Goal: Task Accomplishment & Management: Manage account settings

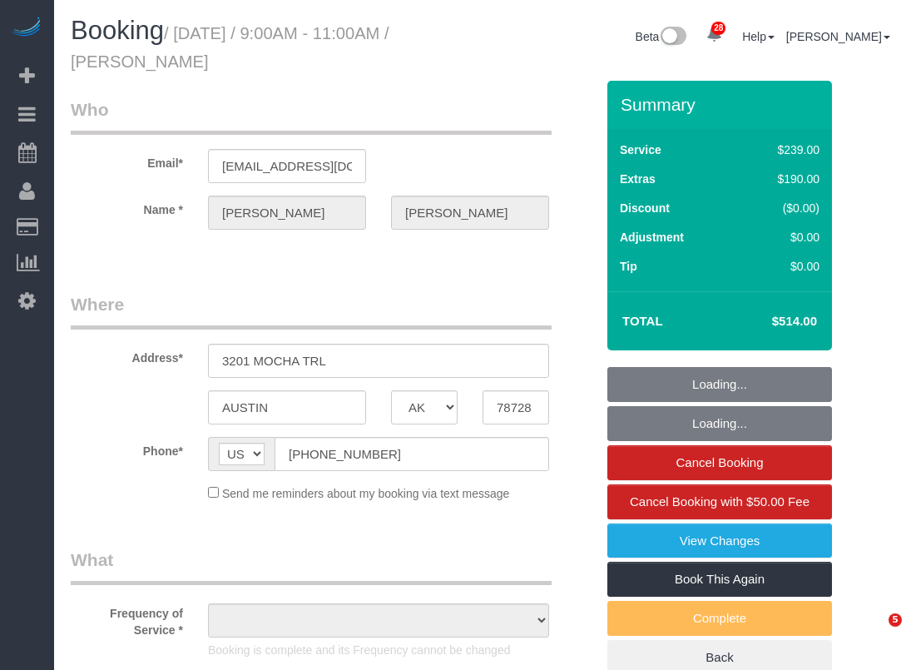
select select "[GEOGRAPHIC_DATA]"
select select "string:fspay-1584b672-7799-4da0-ab4b-99fc13385431"
select select "3"
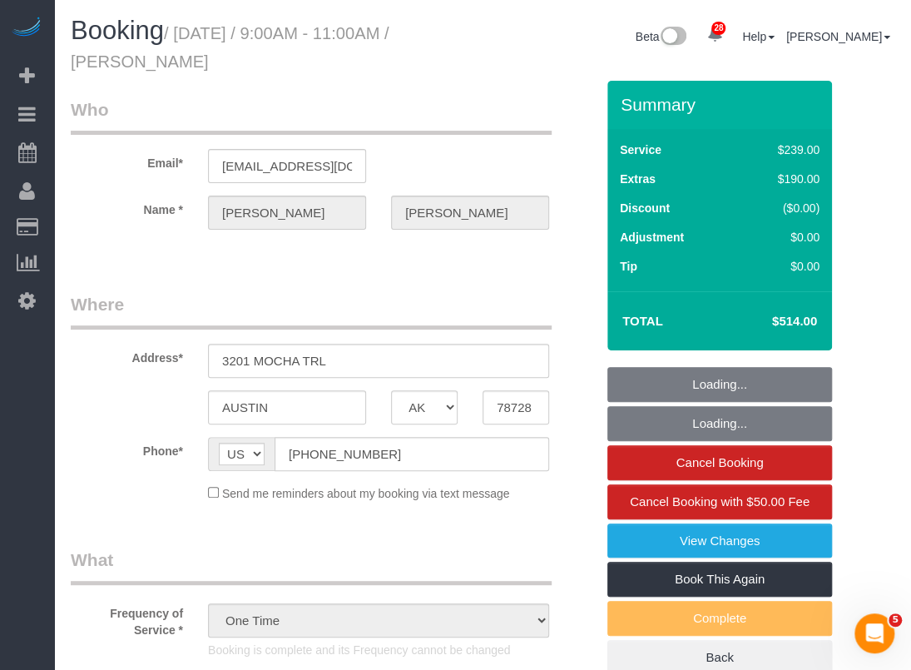
select select "object:6556"
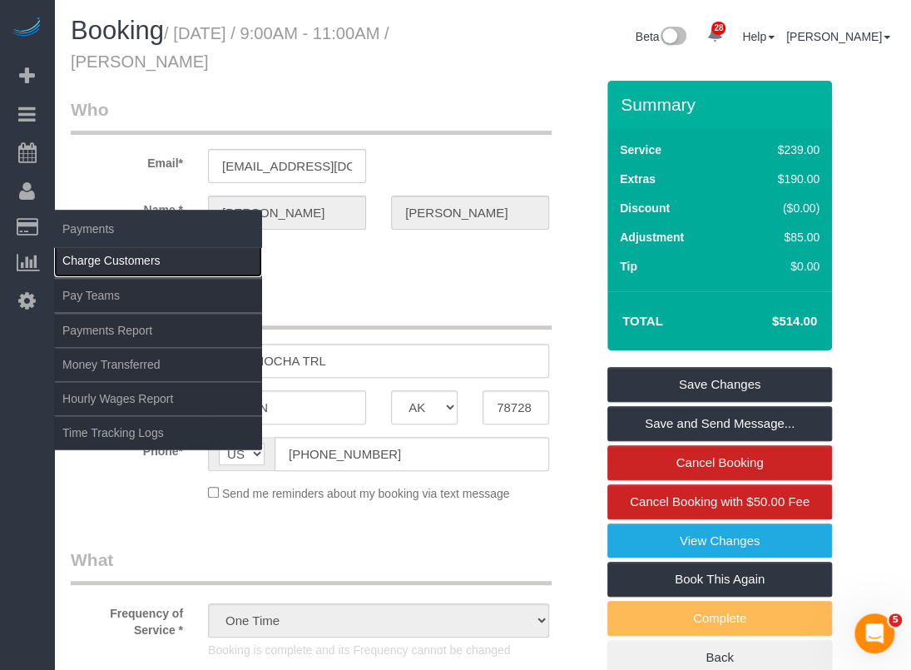
click at [98, 262] on link "Charge Customers" at bounding box center [158, 260] width 208 height 33
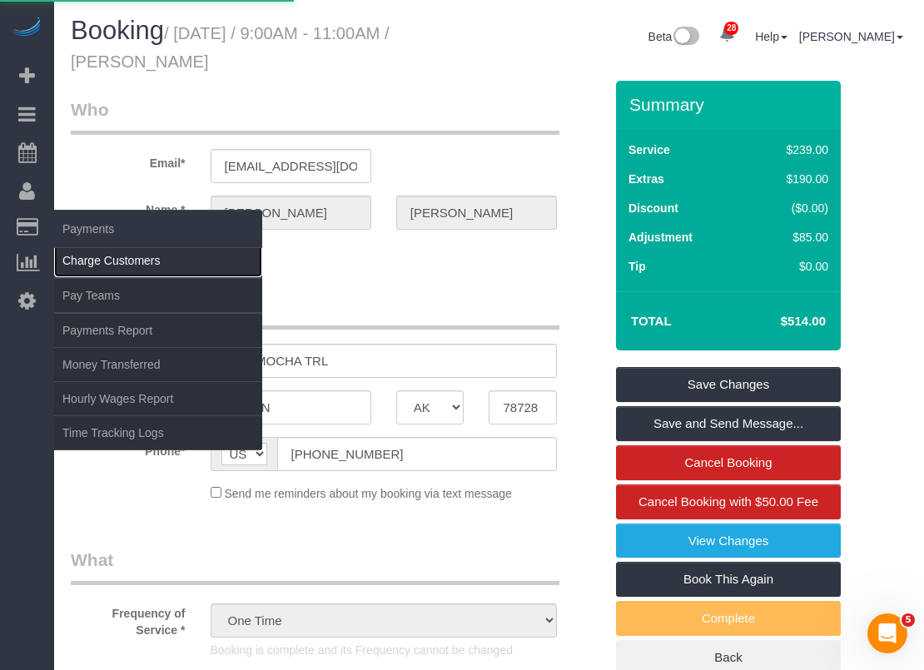
select select
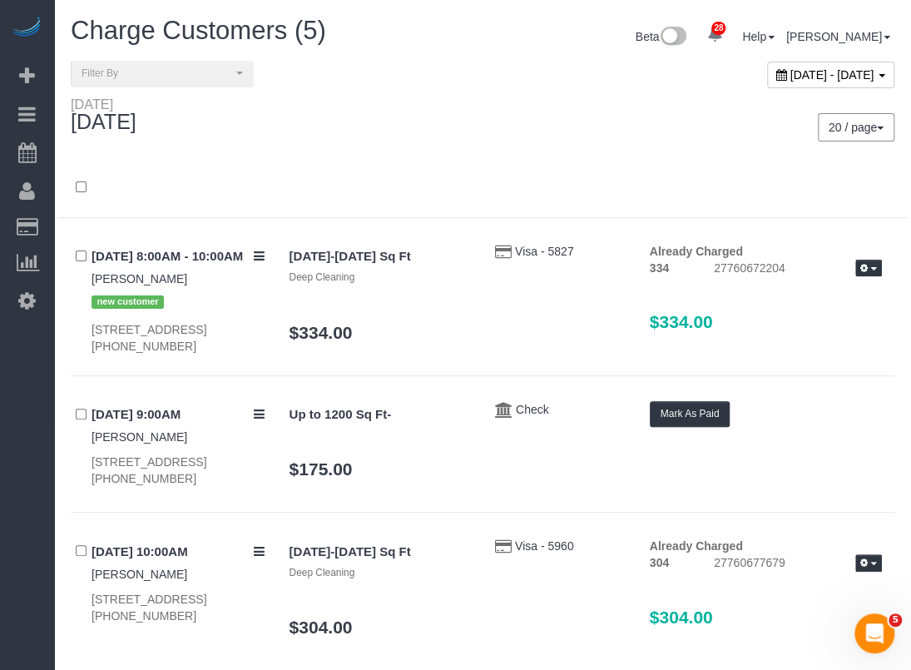
click at [790, 72] on span "[DATE] - [DATE]" at bounding box center [832, 74] width 84 height 13
type input "**********"
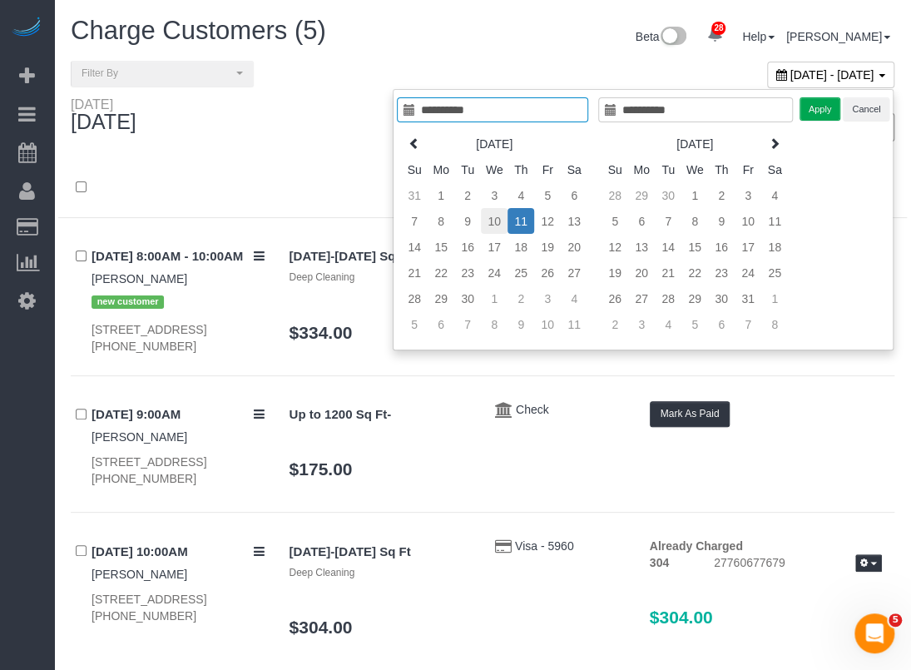
type input "**********"
click at [498, 219] on td "10" at bounding box center [494, 221] width 27 height 26
type input "**********"
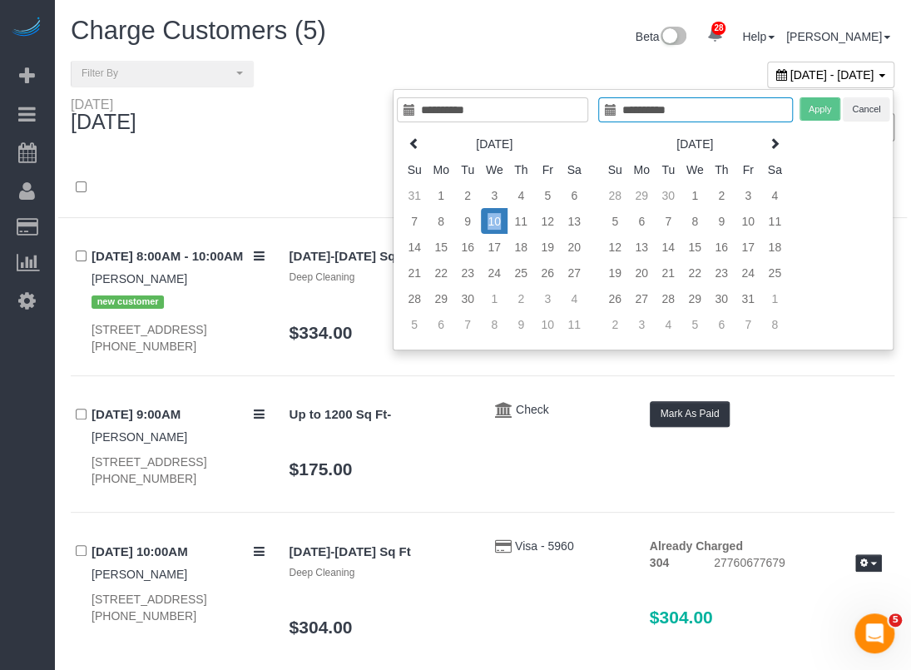
click at [498, 219] on td "10" at bounding box center [494, 221] width 27 height 26
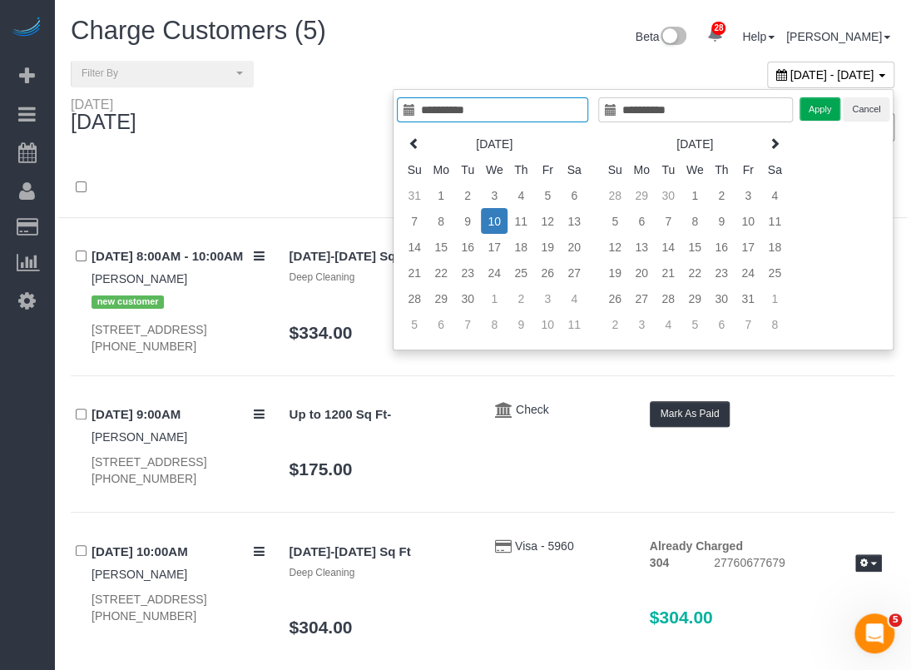
type input "**********"
click at [822, 111] on button "Apply" at bounding box center [821, 109] width 42 height 24
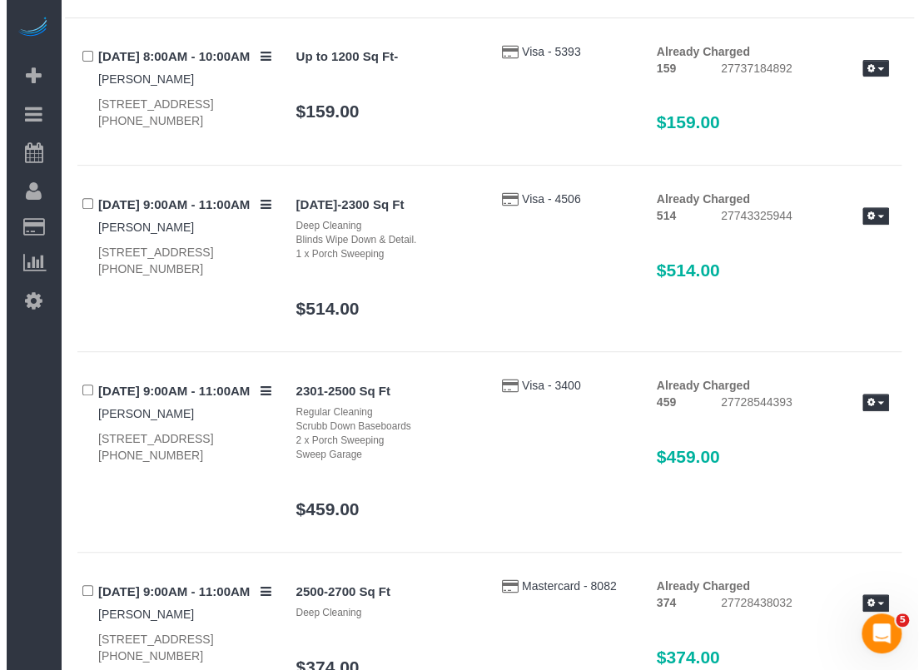
scroll to position [250, 0]
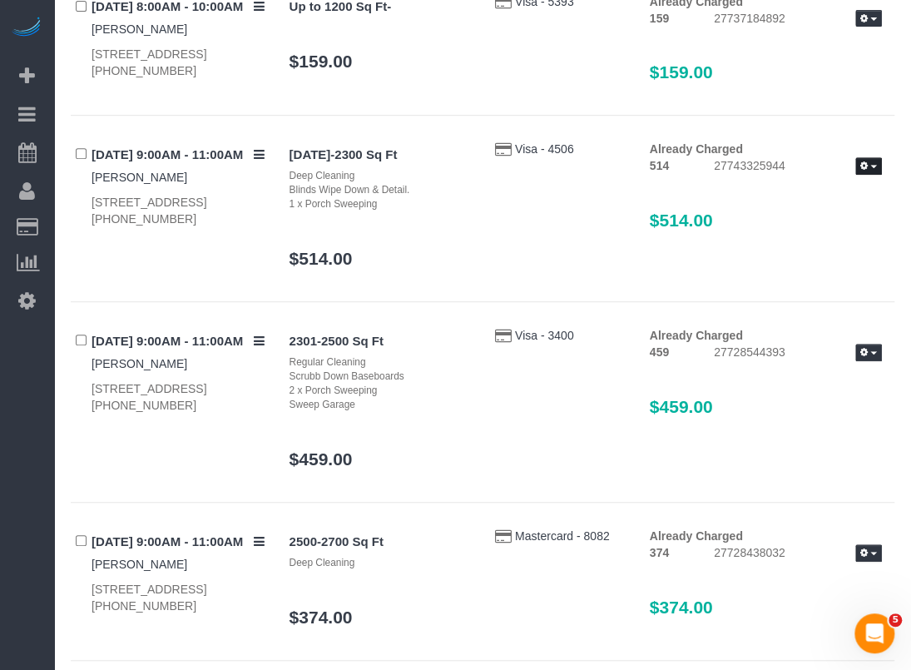
click at [874, 168] on span "button" at bounding box center [873, 166] width 7 height 3
click at [799, 224] on link "Send Invoice" at bounding box center [815, 217] width 131 height 22
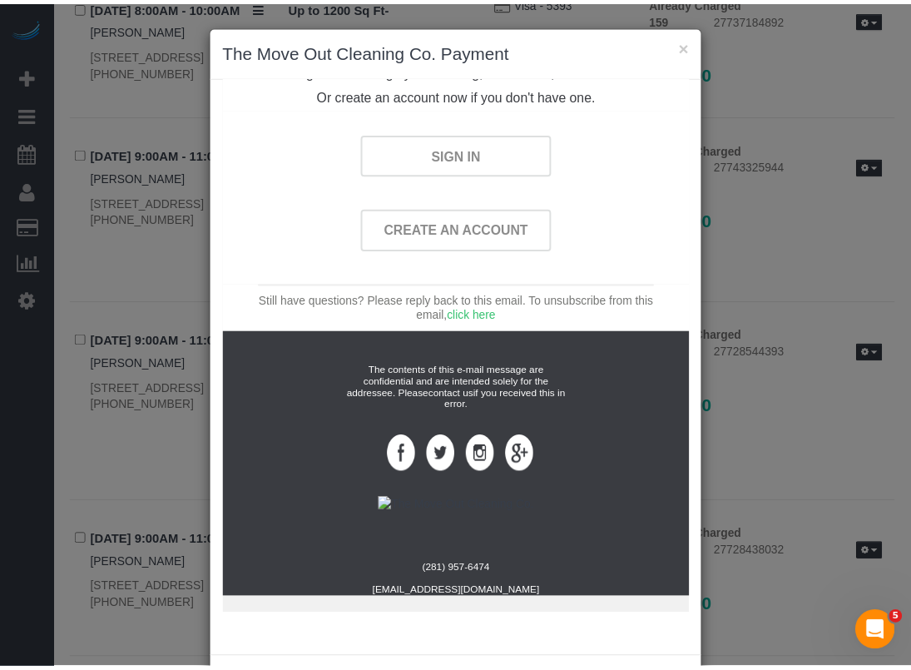
scroll to position [73, 0]
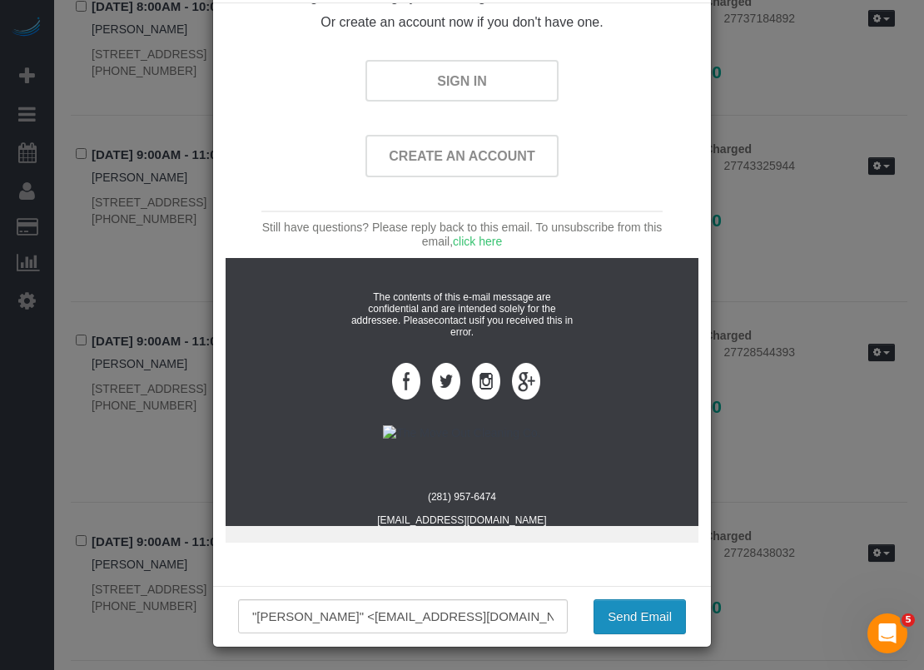
click at [657, 615] on button "Send Email" at bounding box center [639, 616] width 92 height 35
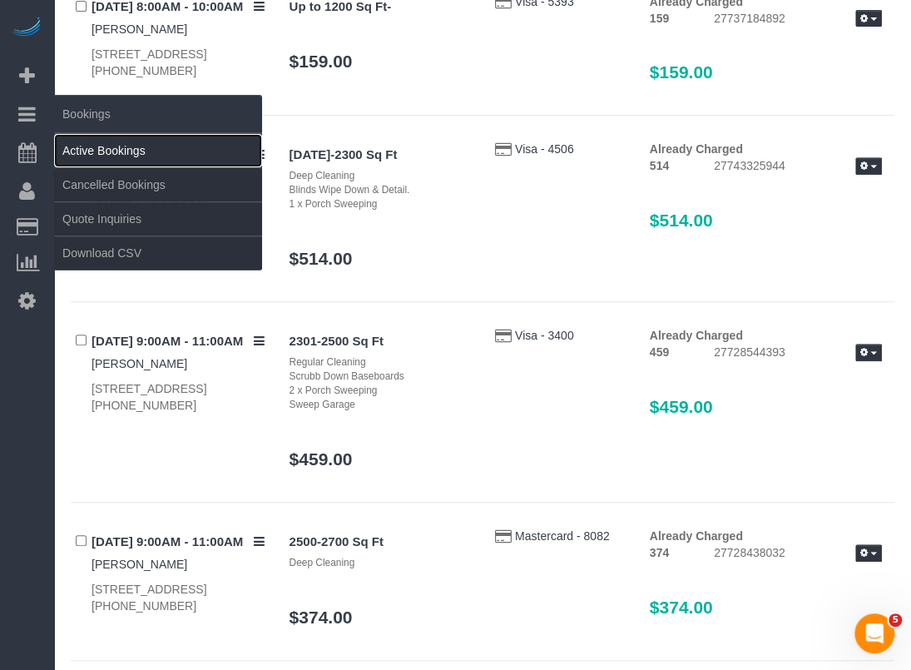
click at [104, 149] on link "Active Bookings" at bounding box center [158, 150] width 208 height 33
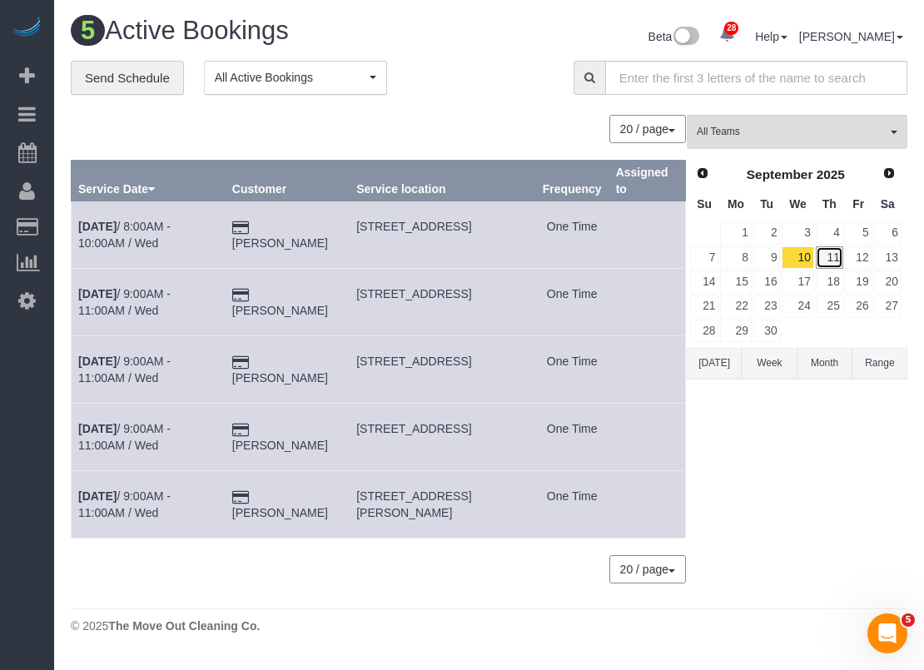
click at [824, 265] on link "11" at bounding box center [828, 257] width 27 height 22
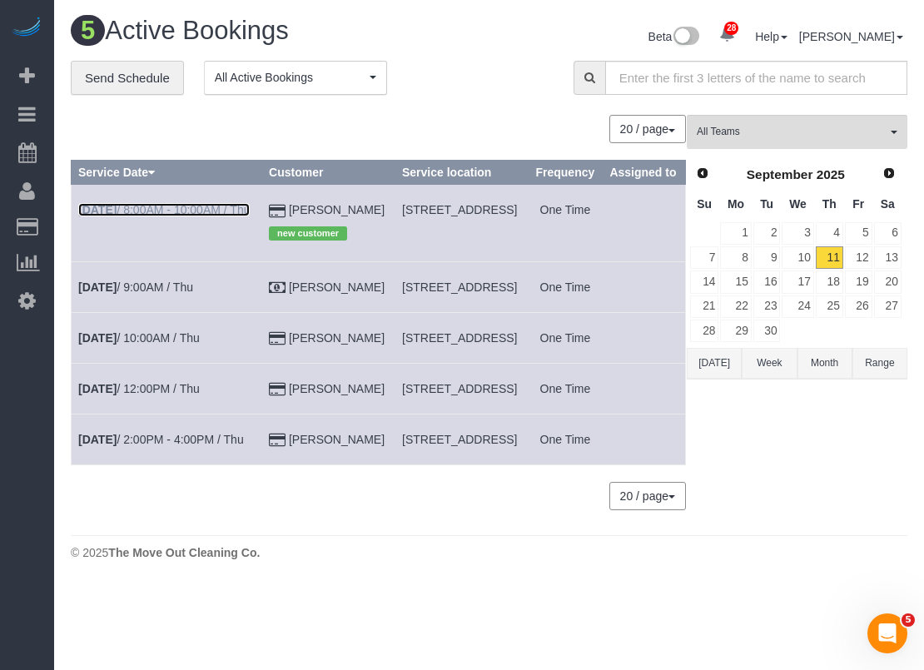
click at [160, 216] on link "[DATE] 8:00AM - 10:00AM / Thu" at bounding box center [163, 209] width 171 height 13
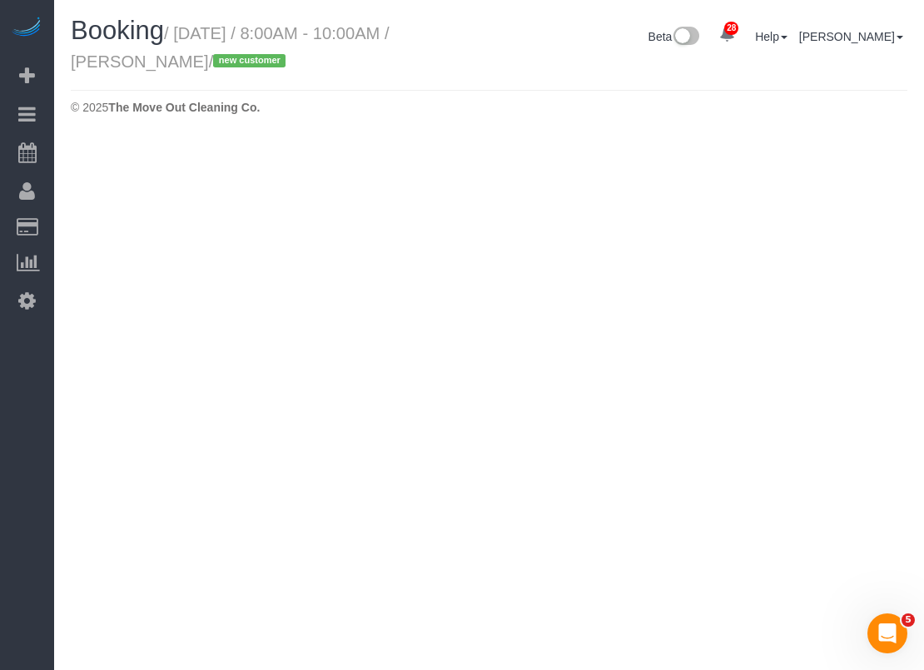
select select "[GEOGRAPHIC_DATA]"
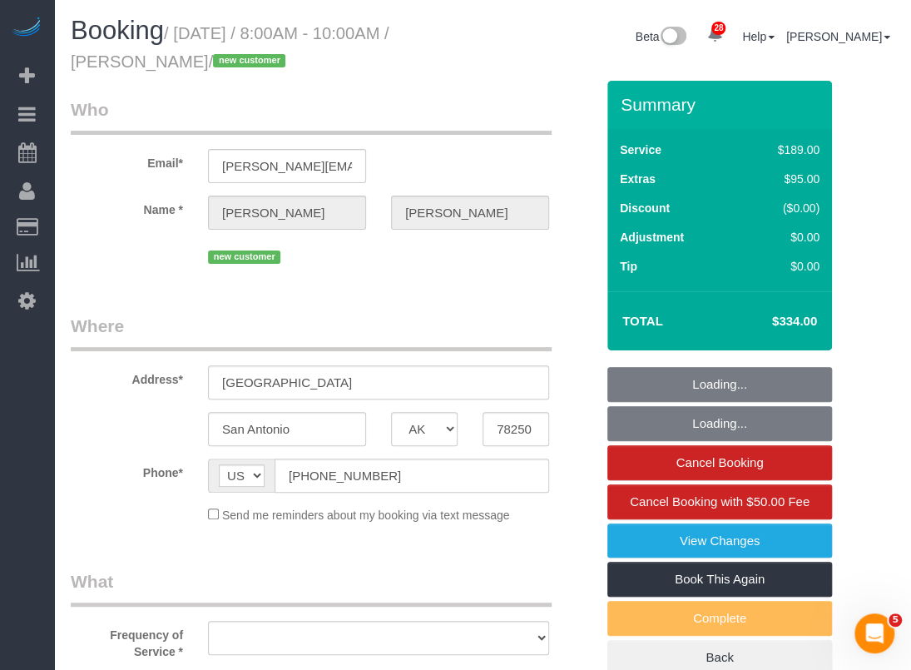
select select "object:7695"
select select "string:fspay-70c499a9-69c1-4907-a312-cd811c1a254a"
select select "spot148"
select select "object:7773"
select select "3"
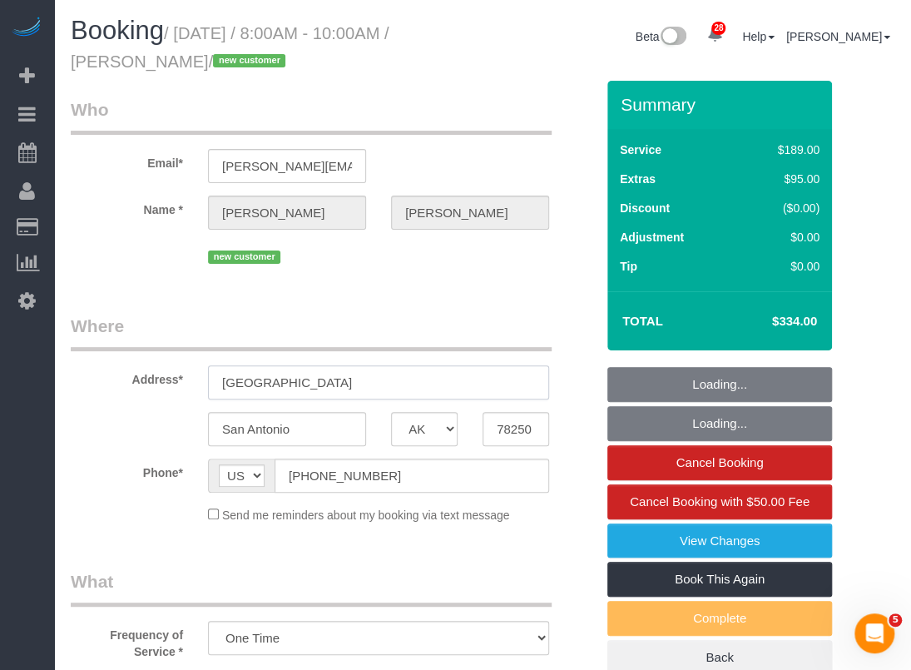
drag, startPoint x: 378, startPoint y: 390, endPoint x: 136, endPoint y: 383, distance: 241.4
click at [136, 383] on div "Address* [STREET_ADDRESS]" at bounding box center [332, 357] width 549 height 86
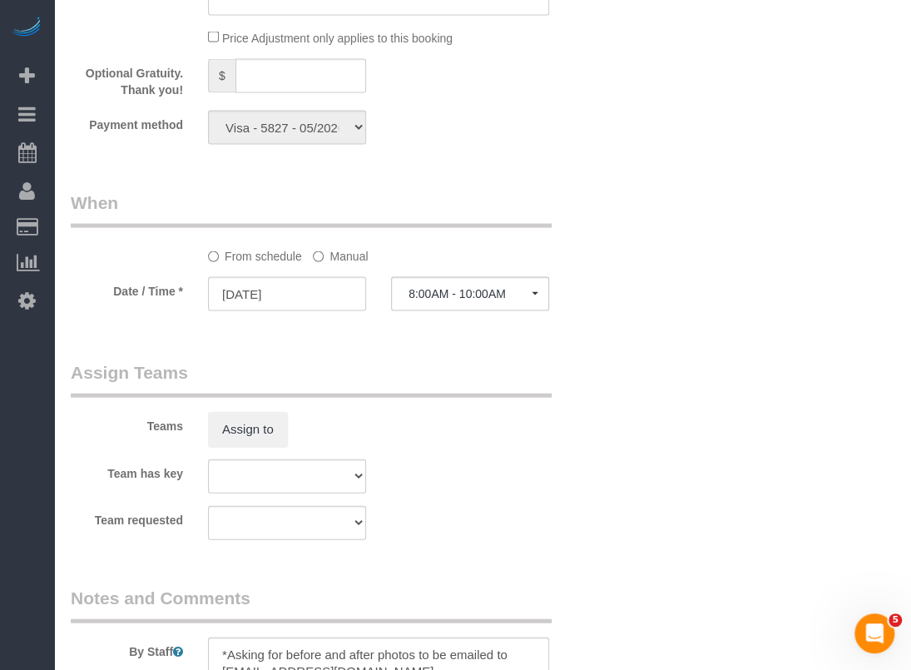
scroll to position [1498, 0]
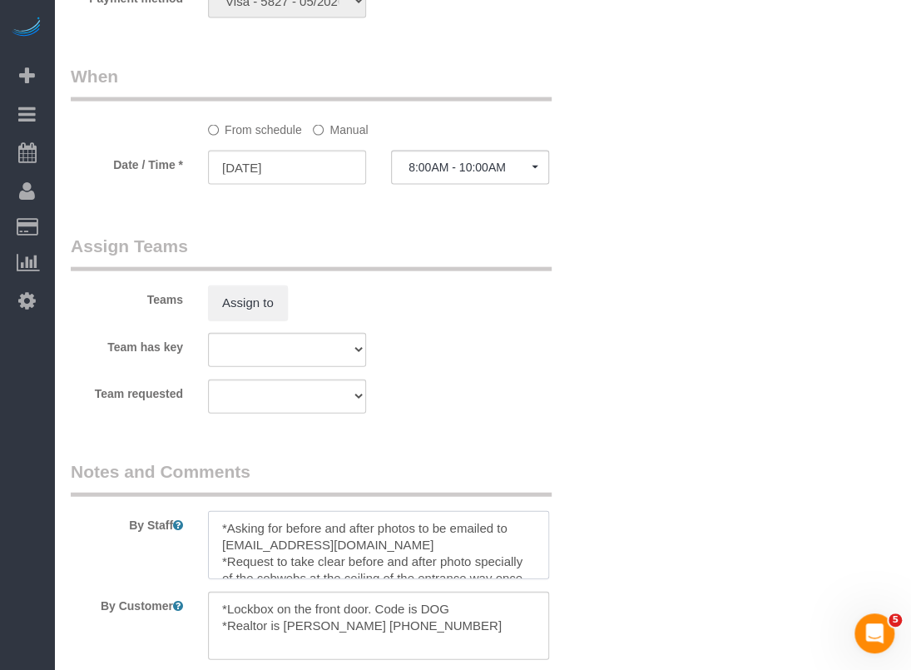
drag, startPoint x: 307, startPoint y: 547, endPoint x: 221, endPoint y: 547, distance: 85.7
click at [221, 547] on textarea at bounding box center [378, 545] width 341 height 68
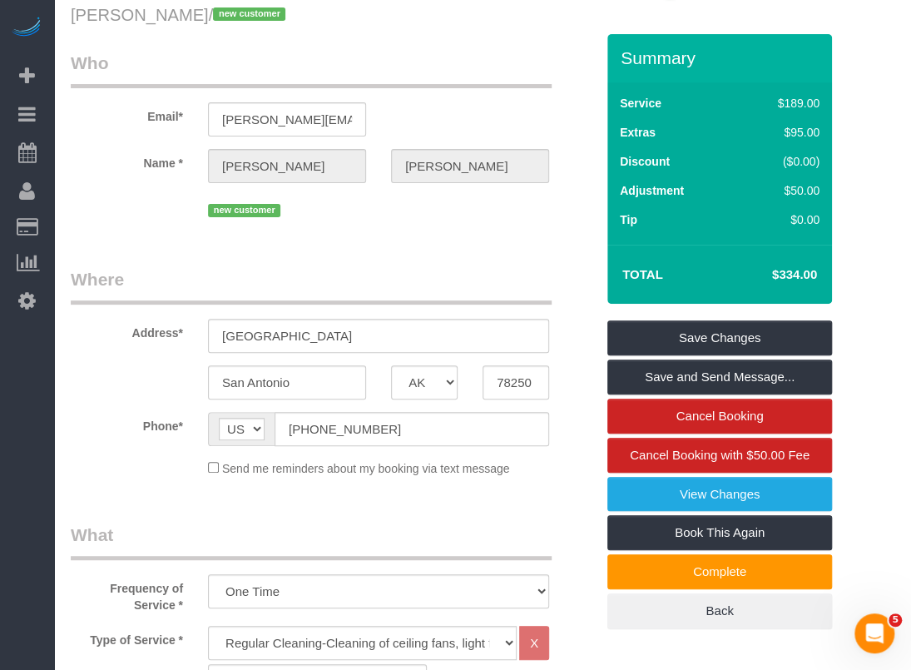
scroll to position [0, 0]
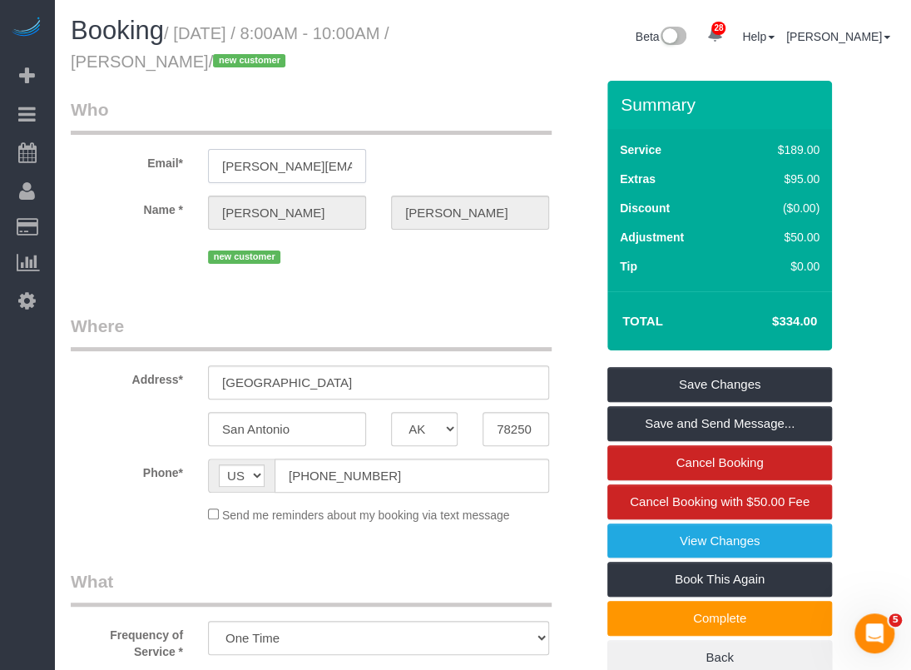
click at [314, 171] on input "[PERSON_NAME][EMAIL_ADDRESS][PERSON_NAME][DOMAIN_NAME]" at bounding box center [287, 166] width 158 height 34
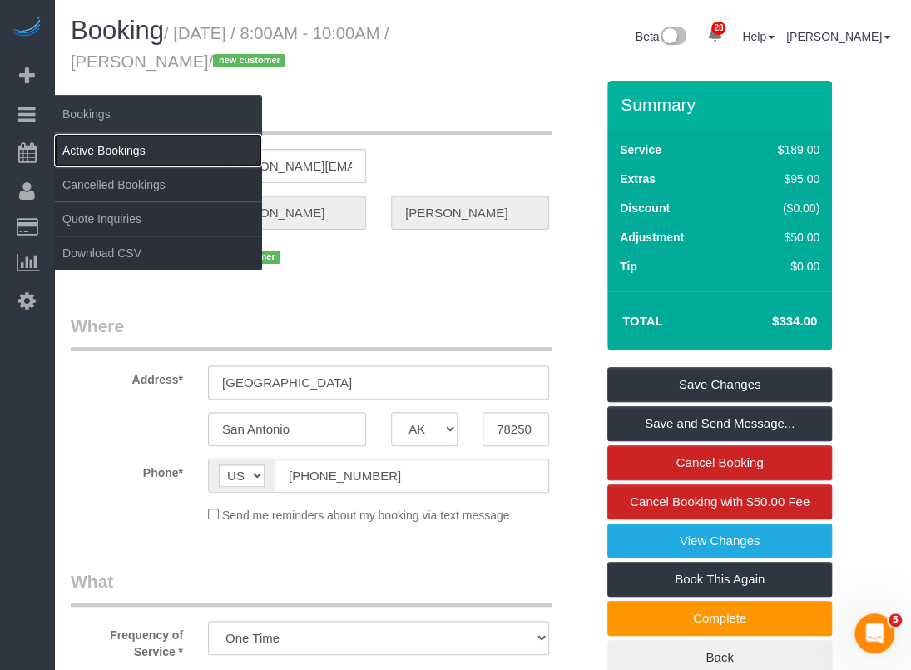
click at [134, 153] on link "Active Bookings" at bounding box center [158, 150] width 208 height 33
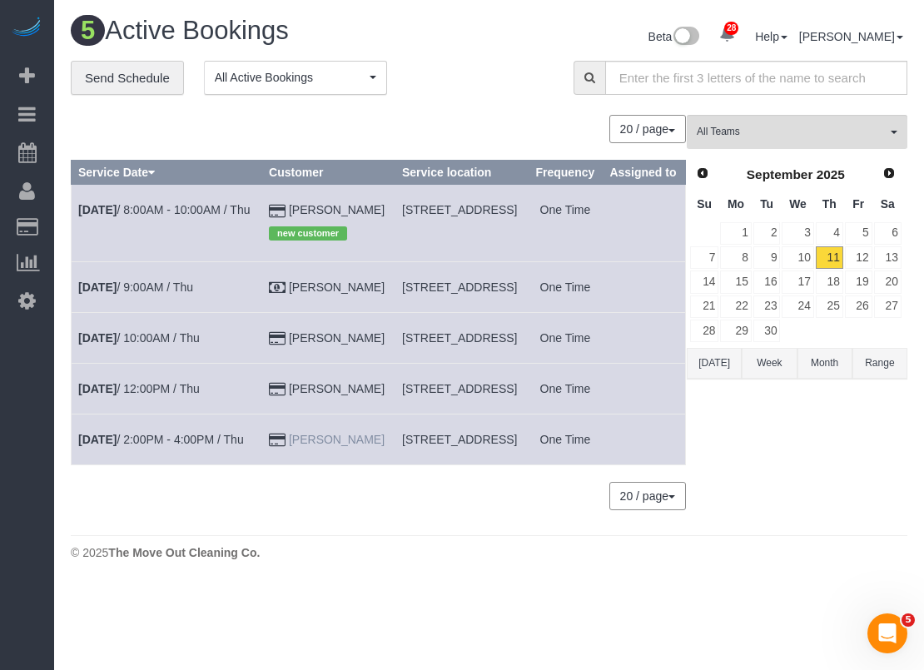
drag, startPoint x: 335, startPoint y: 507, endPoint x: 258, endPoint y: 508, distance: 77.4
click at [262, 464] on td "[PERSON_NAME]" at bounding box center [328, 439] width 133 height 51
copy link "[PERSON_NAME]"
click at [170, 446] on link "[DATE] 2:00PM - 4:00PM / Thu" at bounding box center [161, 439] width 166 height 13
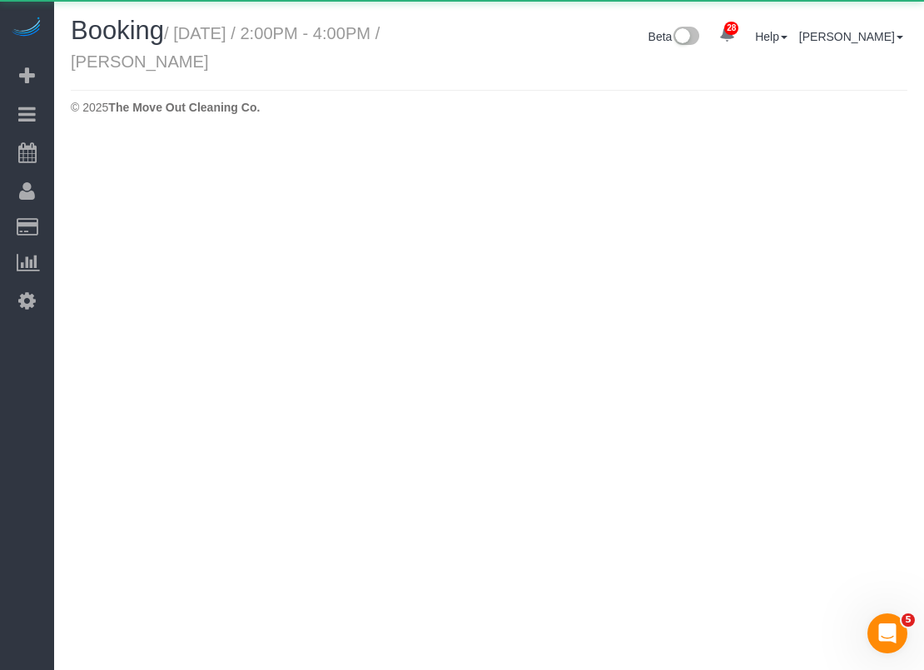
select select "[GEOGRAPHIC_DATA]"
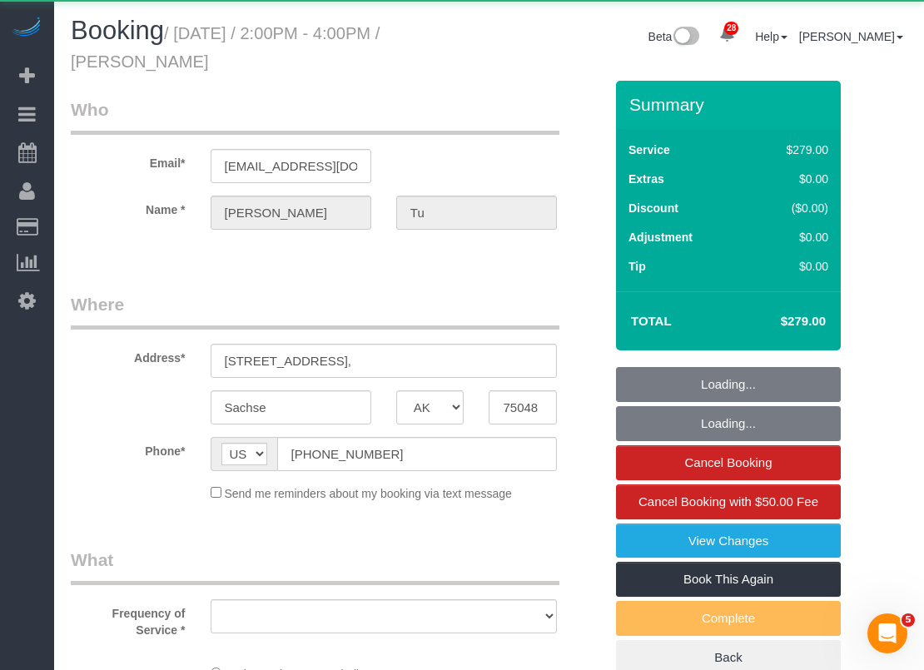
select select "string:fspay-a313df87-758b-46ad-a639-6a3223da5fc5"
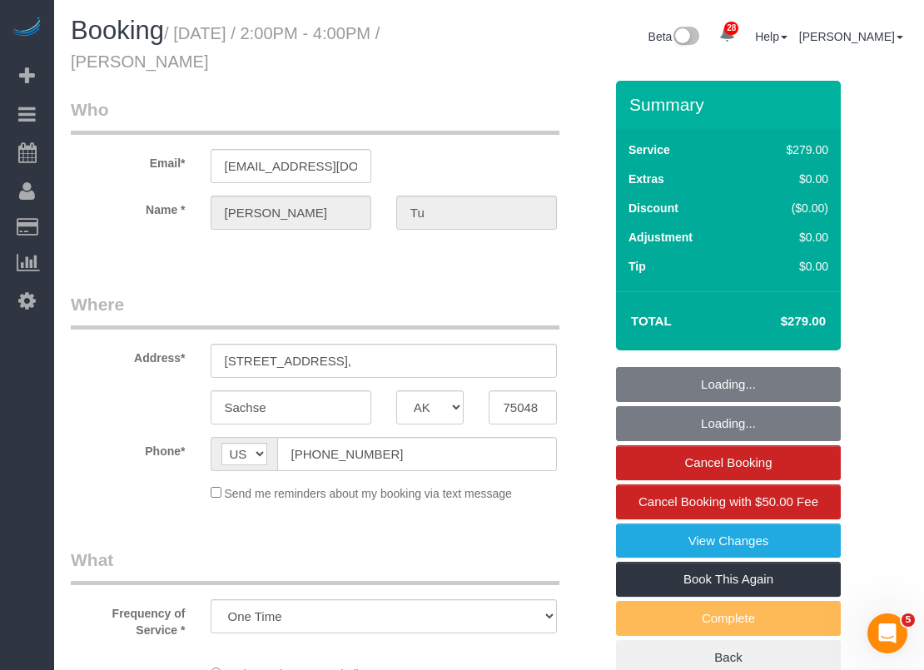
select select "object:8569"
select select "spot165"
select select "3"
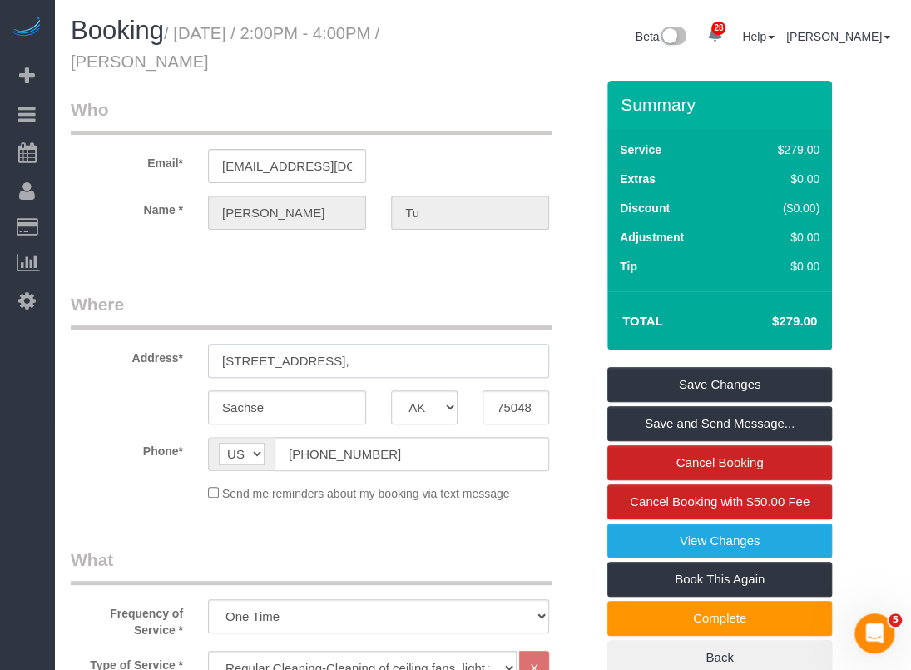
drag, startPoint x: 218, startPoint y: 354, endPoint x: 326, endPoint y: 354, distance: 108.2
click at [326, 354] on input "[STREET_ADDRESS]," at bounding box center [378, 361] width 341 height 34
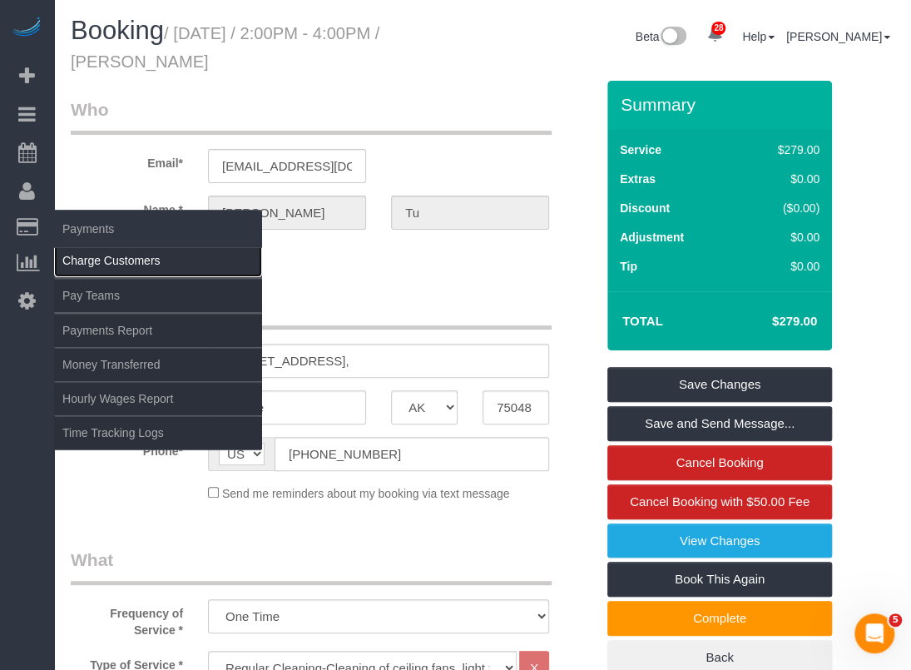
click at [78, 256] on link "Charge Customers" at bounding box center [158, 260] width 208 height 33
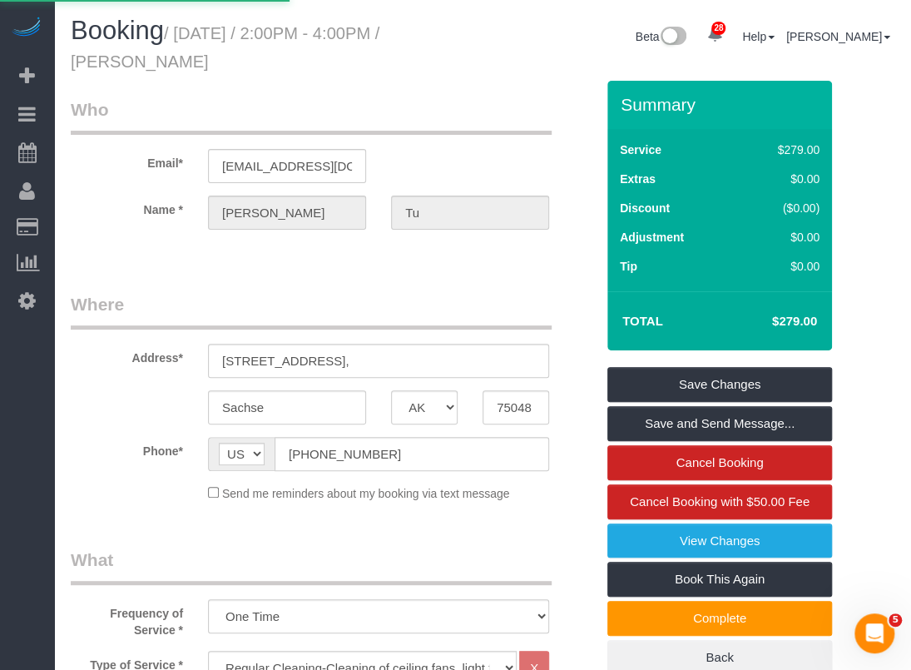
select select
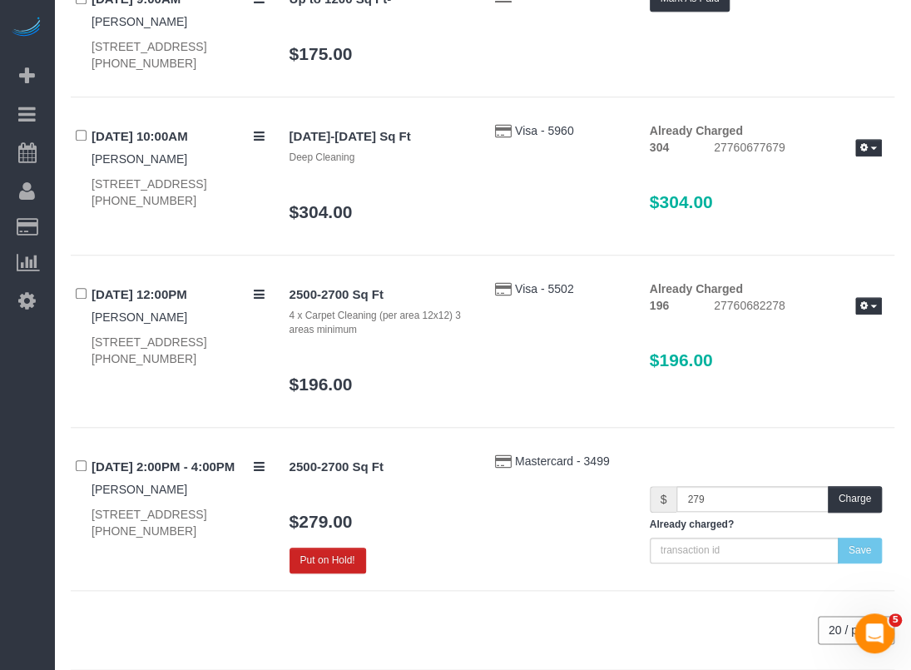
scroll to position [416, 0]
click at [854, 511] on button "Charge" at bounding box center [855, 498] width 54 height 26
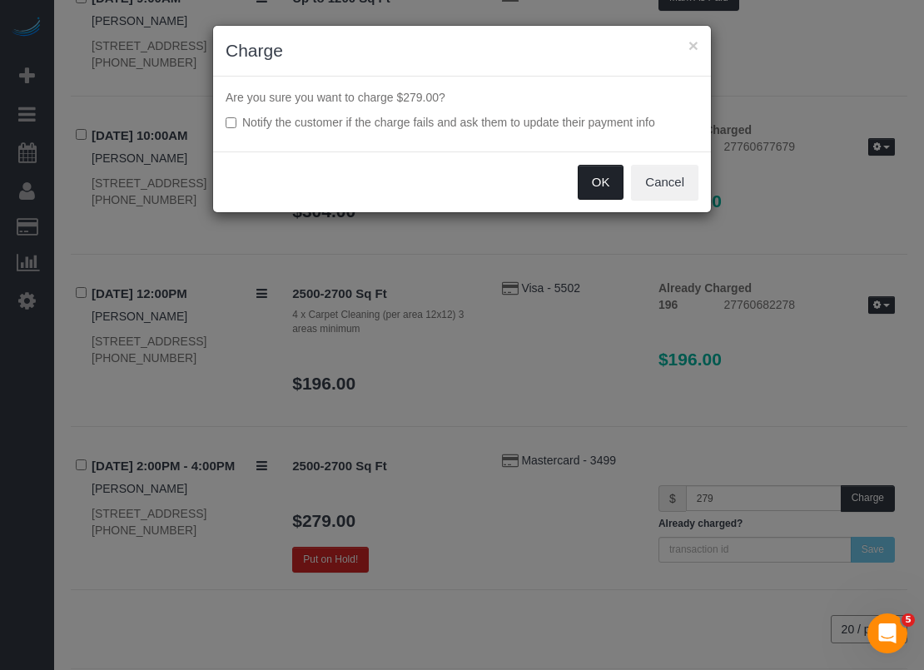
click at [584, 191] on button "OK" at bounding box center [600, 182] width 47 height 35
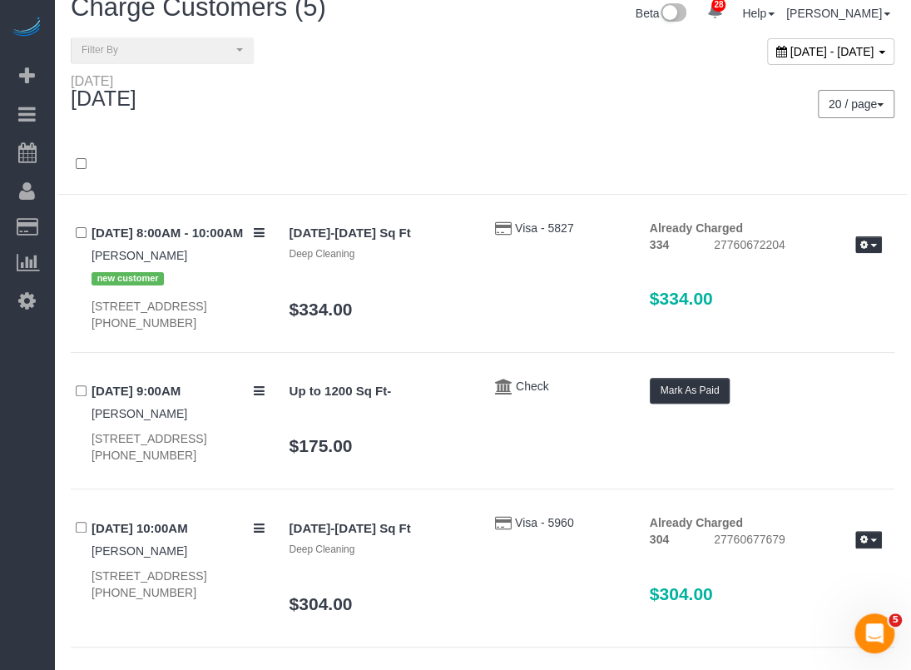
scroll to position [0, 0]
